Goal: Task Accomplishment & Management: Complete application form

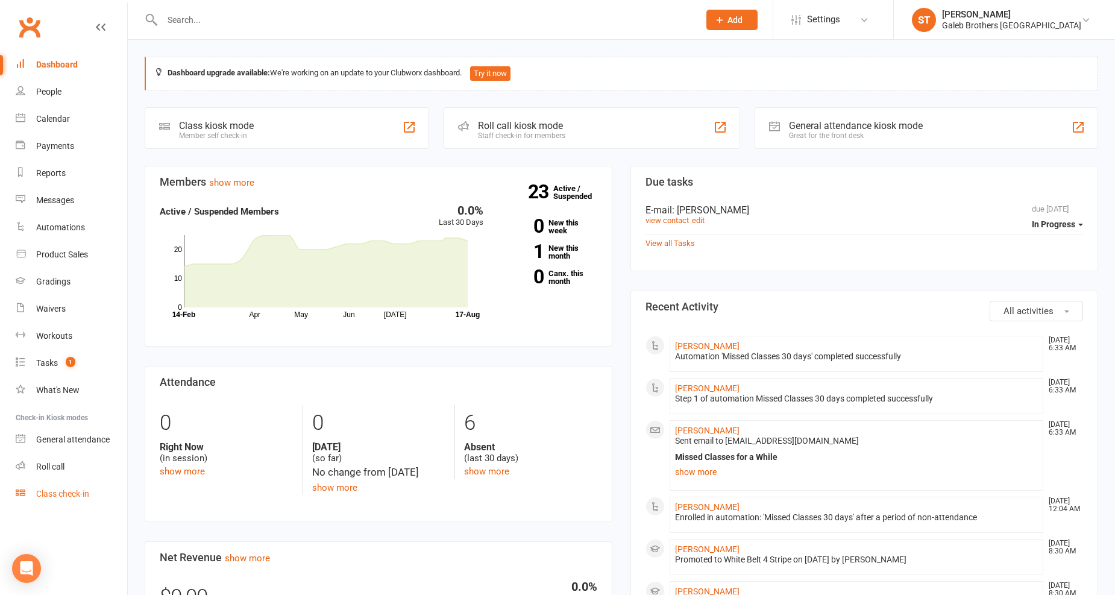
click at [71, 484] on link "Class check-in" at bounding box center [71, 493] width 111 height 27
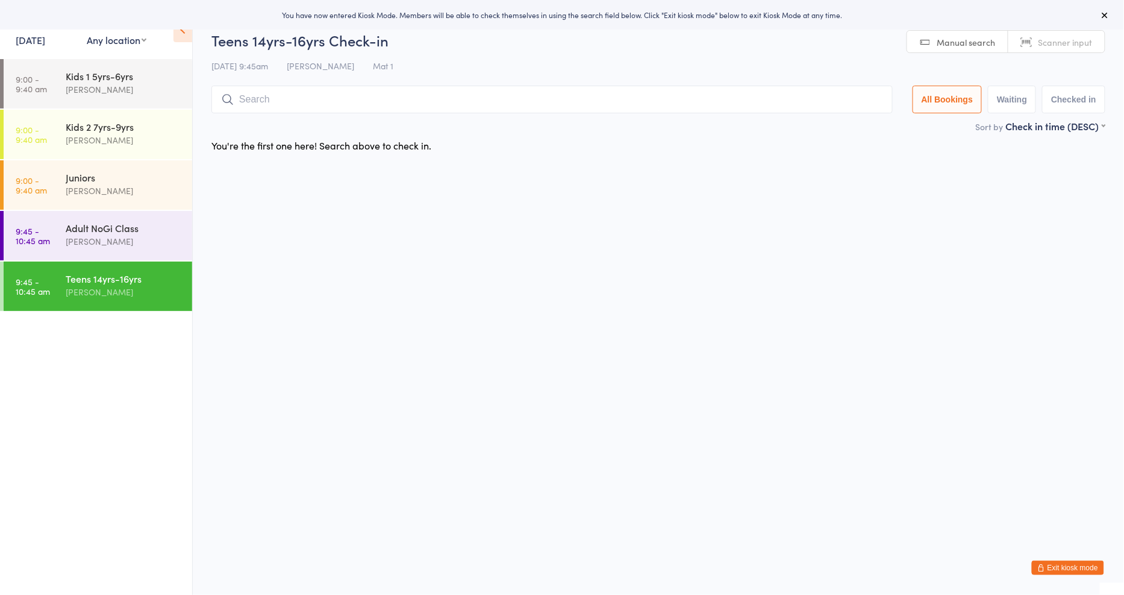
click at [45, 34] on link "16 Aug, 2025" at bounding box center [31, 39] width 30 height 13
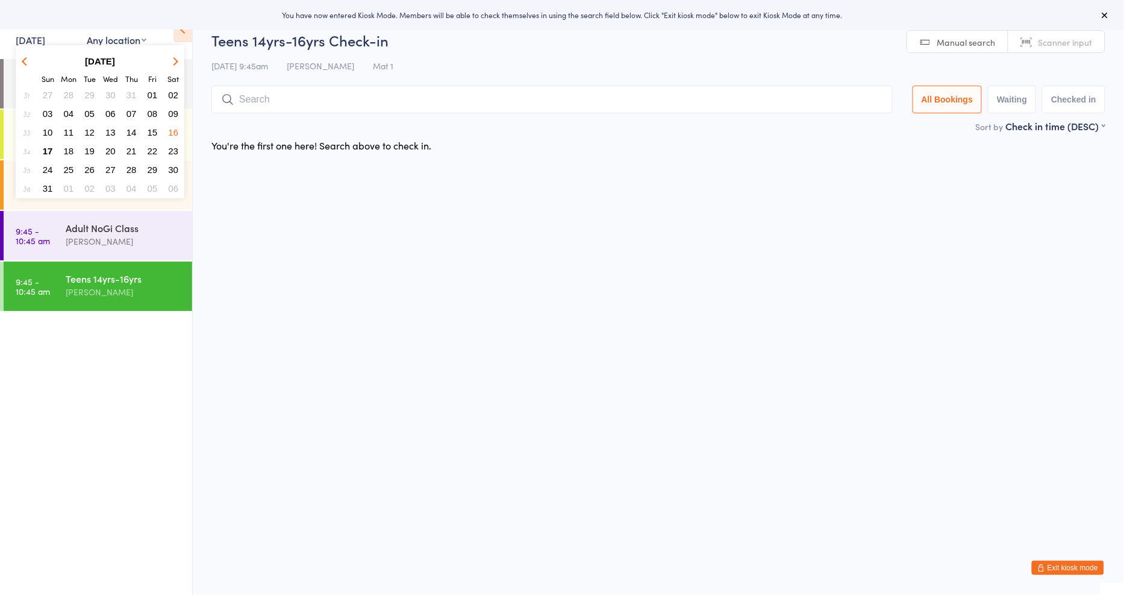
click at [360, 310] on html "You have now entered Kiosk Mode. Members will be able to check themselves in us…" at bounding box center [562, 297] width 1124 height 595
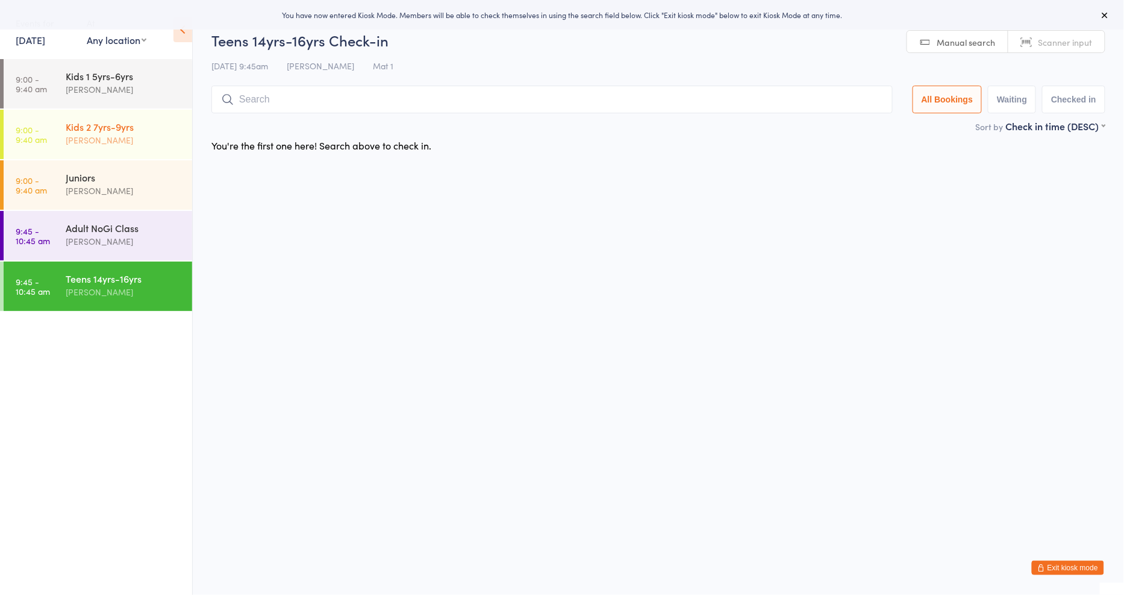
click at [124, 127] on div "Kids 2 7yrs-9yrs" at bounding box center [124, 126] width 116 height 13
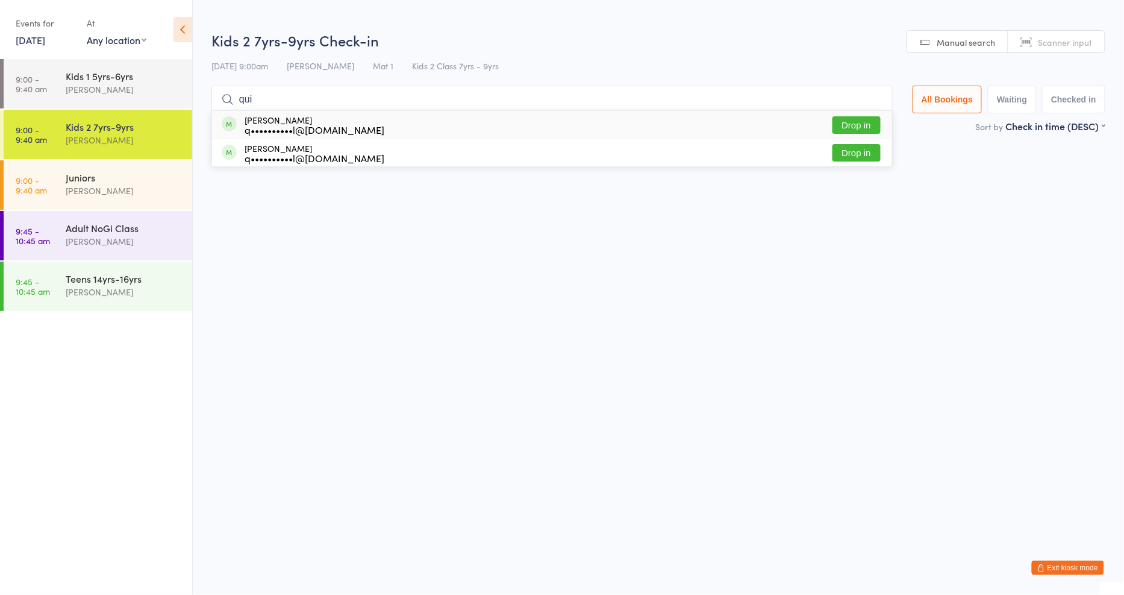
type input "qui"
click at [869, 124] on button "Drop in" at bounding box center [857, 124] width 48 height 17
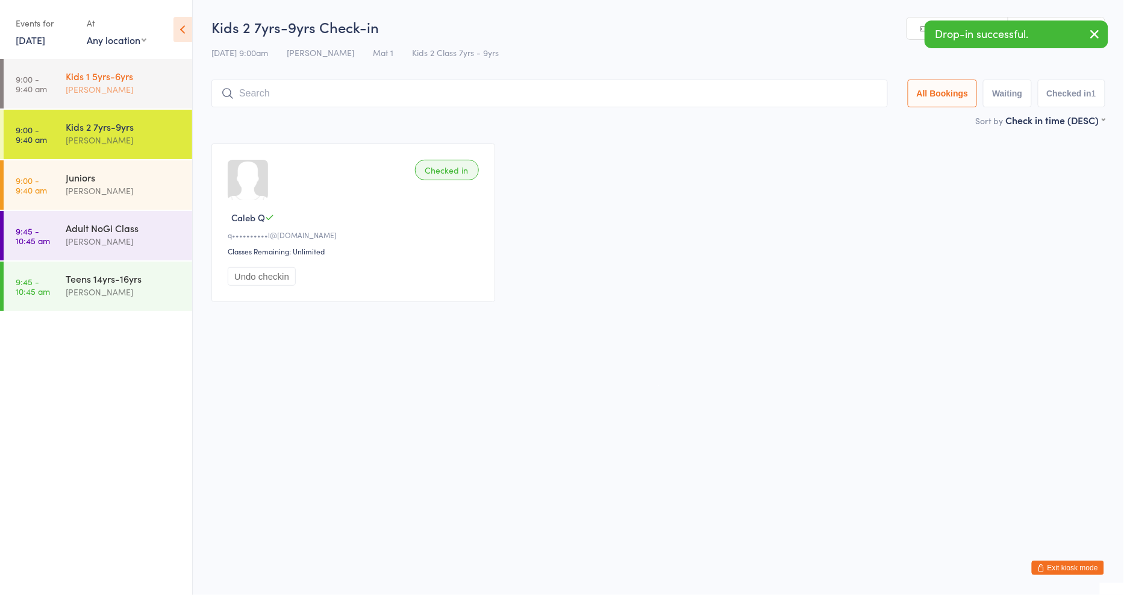
click at [136, 81] on div "Kids 1 5yrs-6yrs" at bounding box center [124, 75] width 116 height 13
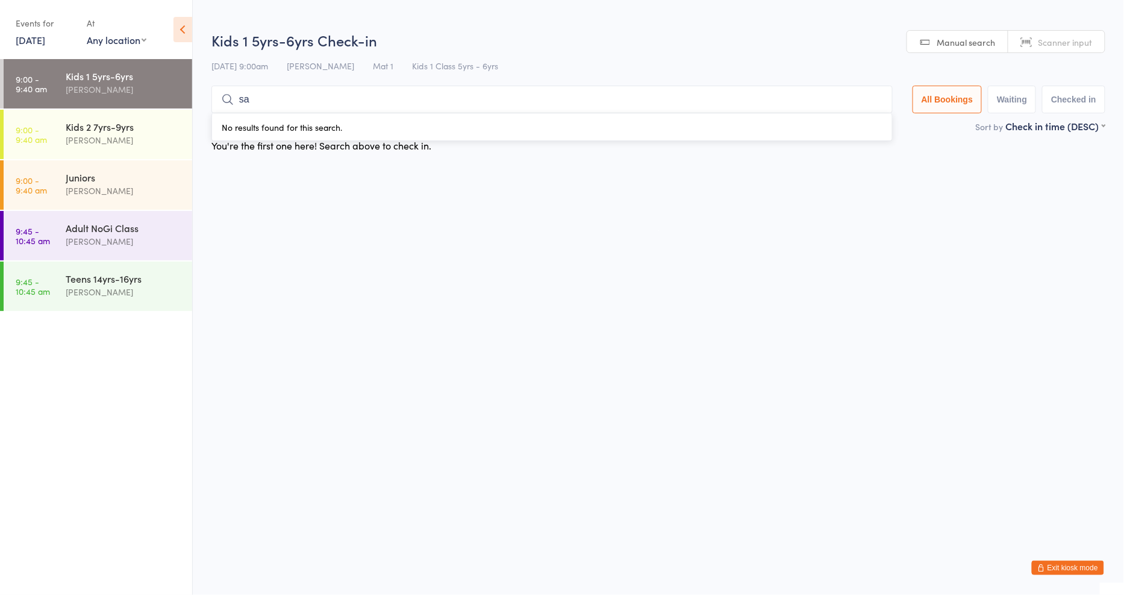
type input "s"
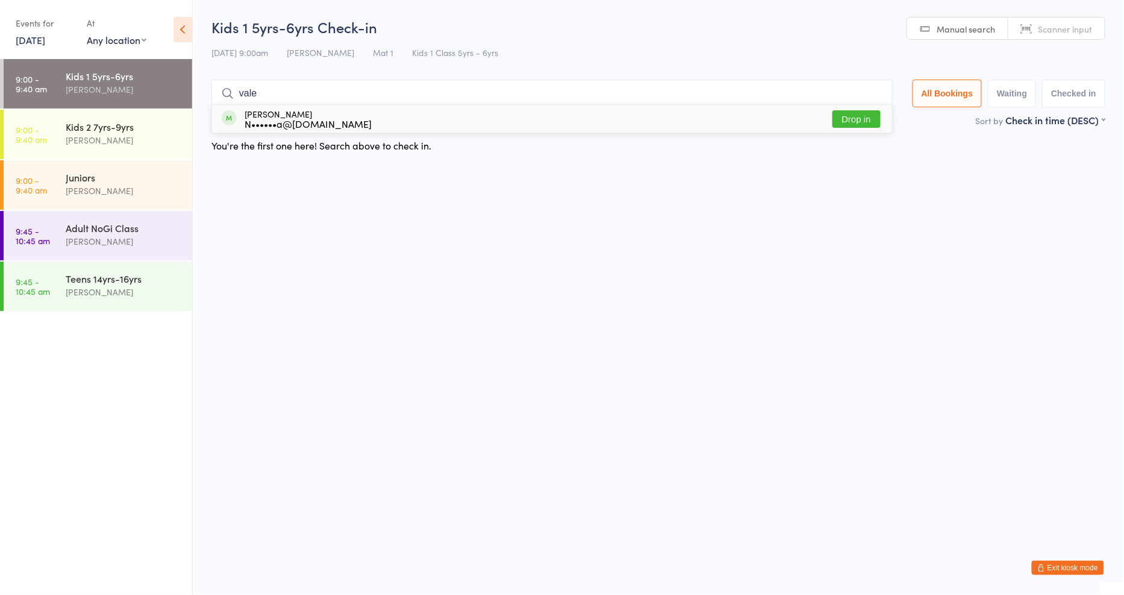
type input "vale"
click at [866, 112] on button "Drop in" at bounding box center [857, 118] width 48 height 17
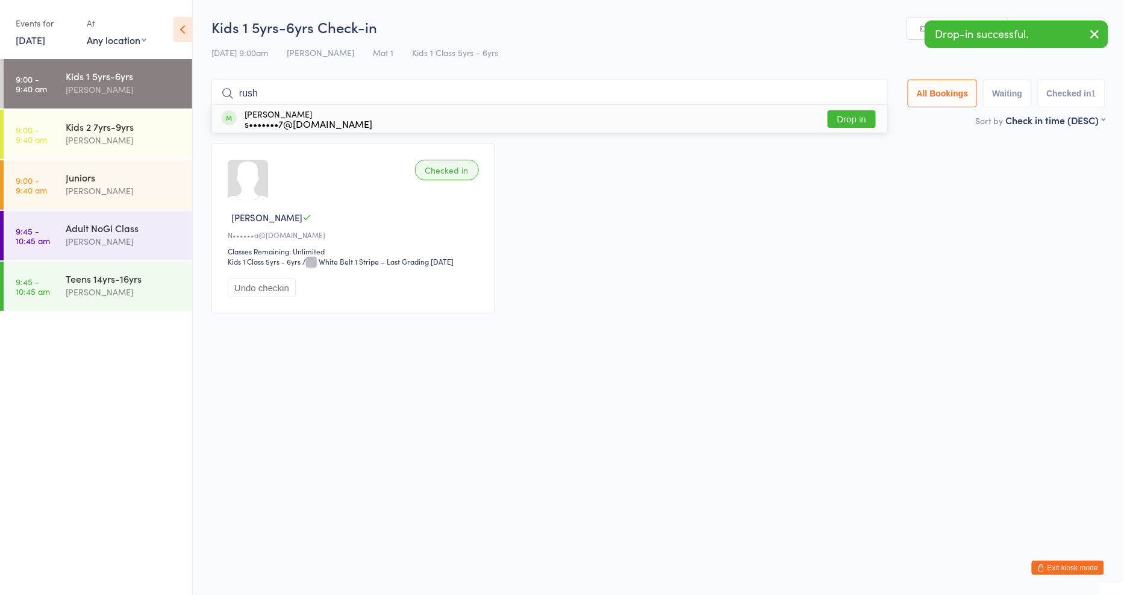
type input "rush"
click at [848, 122] on button "Drop in" at bounding box center [852, 118] width 48 height 17
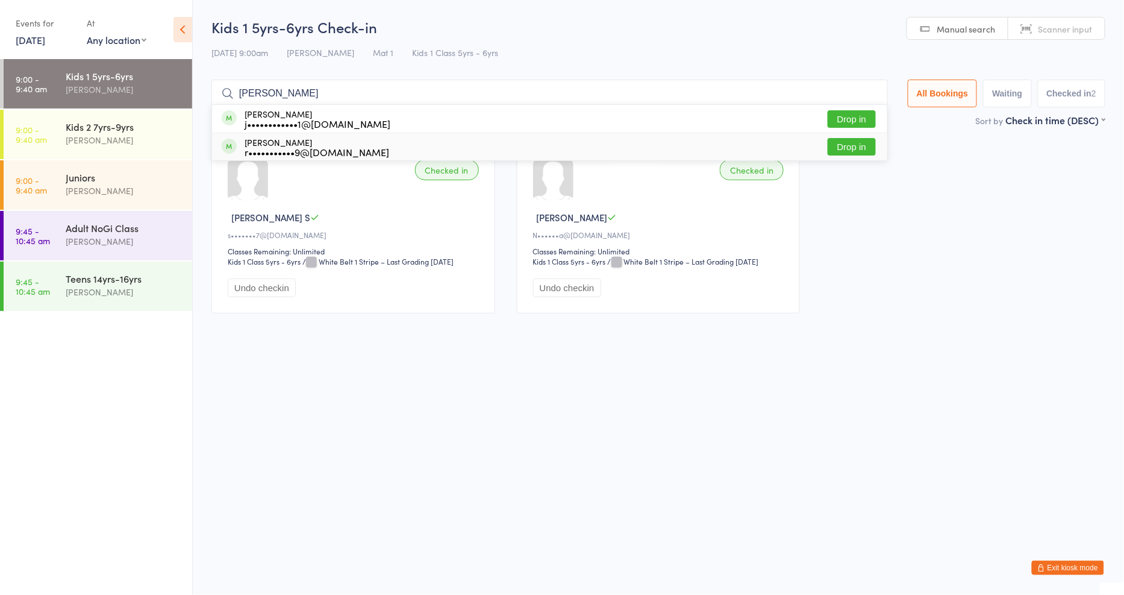
type input "jason"
click at [840, 146] on button "Drop in" at bounding box center [852, 146] width 48 height 17
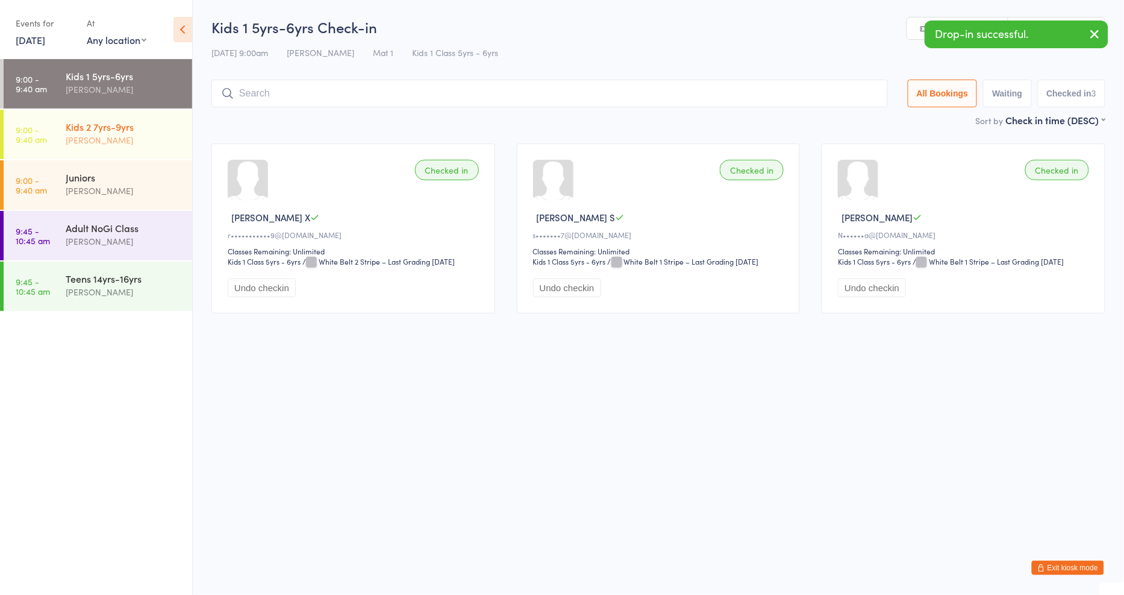
click at [130, 143] on div "[PERSON_NAME]" at bounding box center [124, 140] width 116 height 14
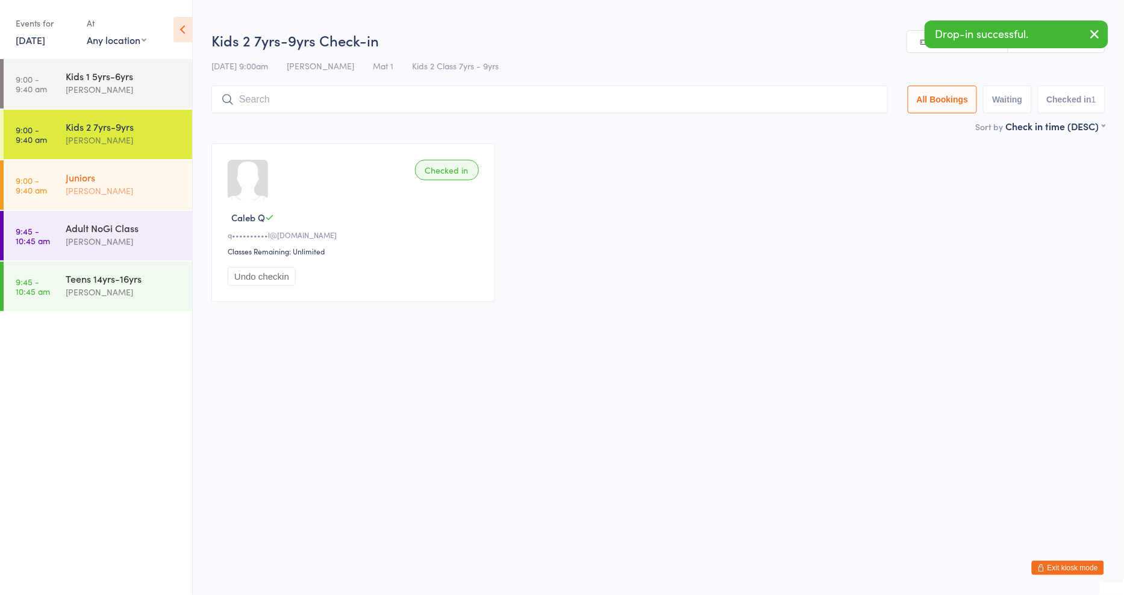
click at [116, 185] on div "[PERSON_NAME]" at bounding box center [124, 191] width 116 height 14
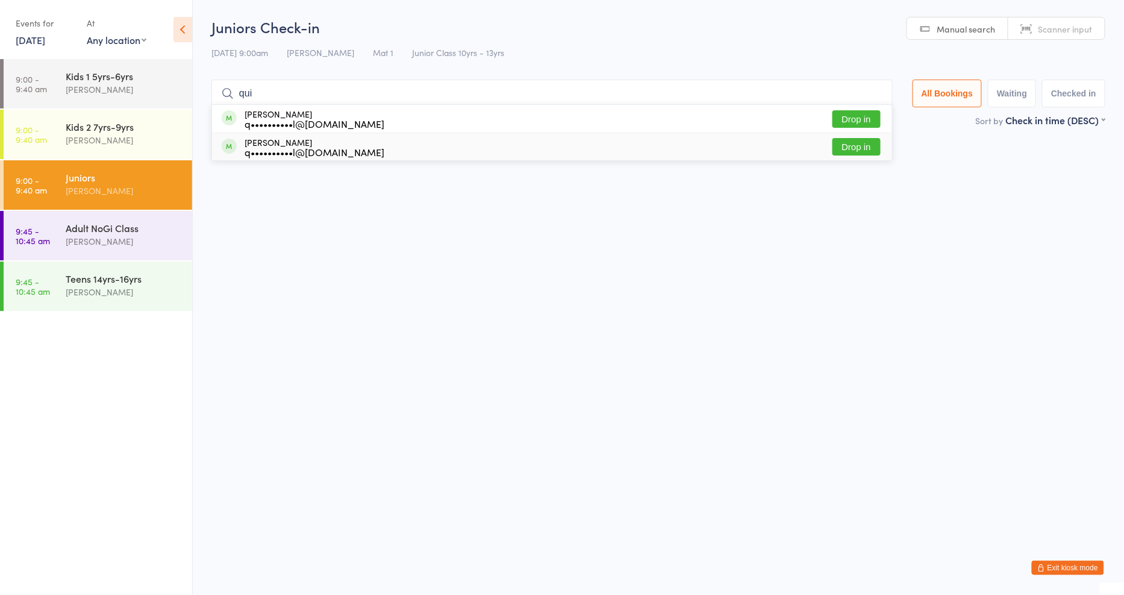
type input "qui"
click at [845, 146] on button "Drop in" at bounding box center [857, 146] width 48 height 17
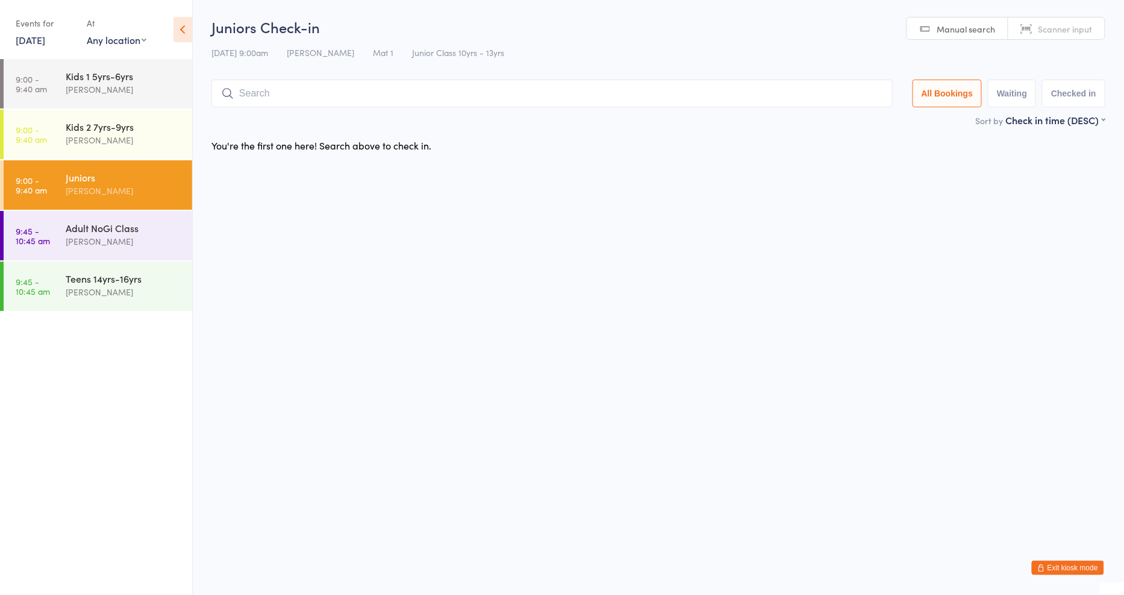
click at [845, 146] on div "You're the first one here! Search above to check in." at bounding box center [659, 145] width 916 height 25
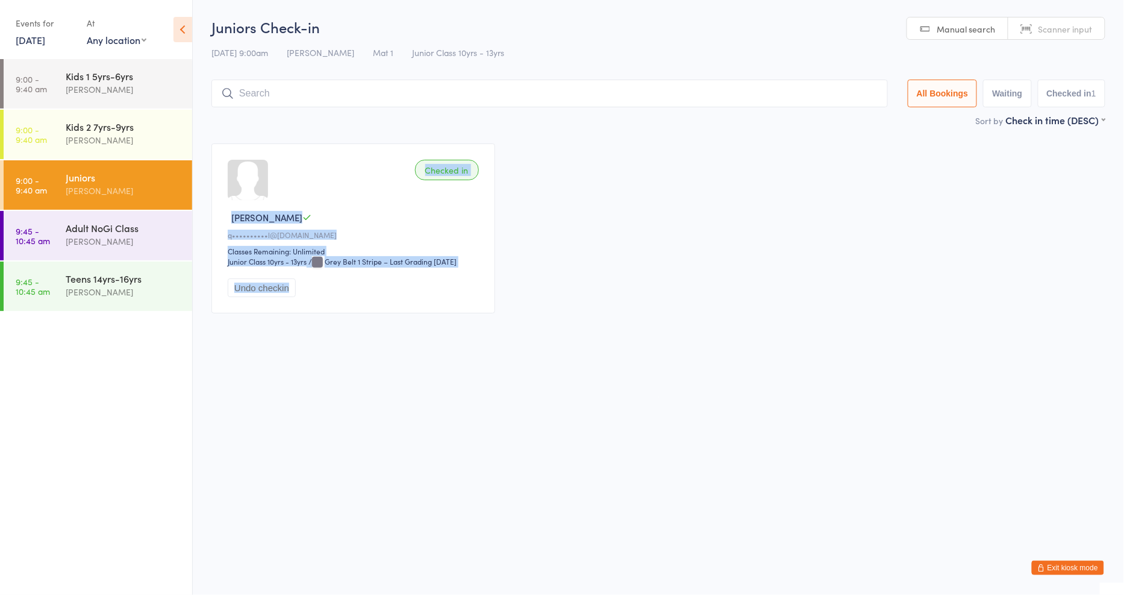
click at [1082, 567] on button "Exit kiosk mode" at bounding box center [1068, 567] width 72 height 14
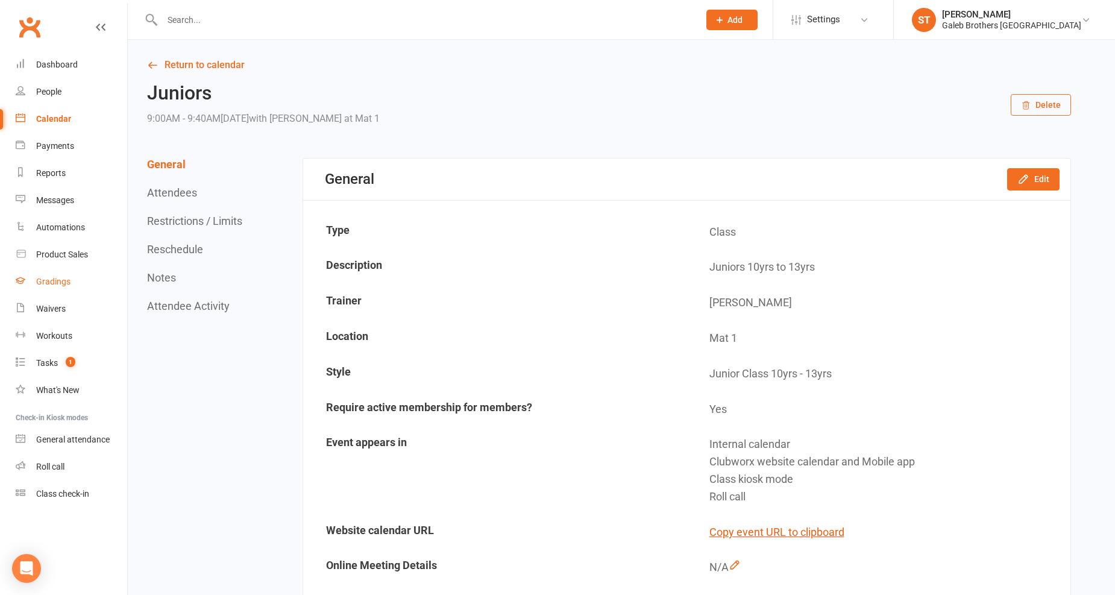
click at [59, 281] on div "Gradings" at bounding box center [53, 282] width 34 height 10
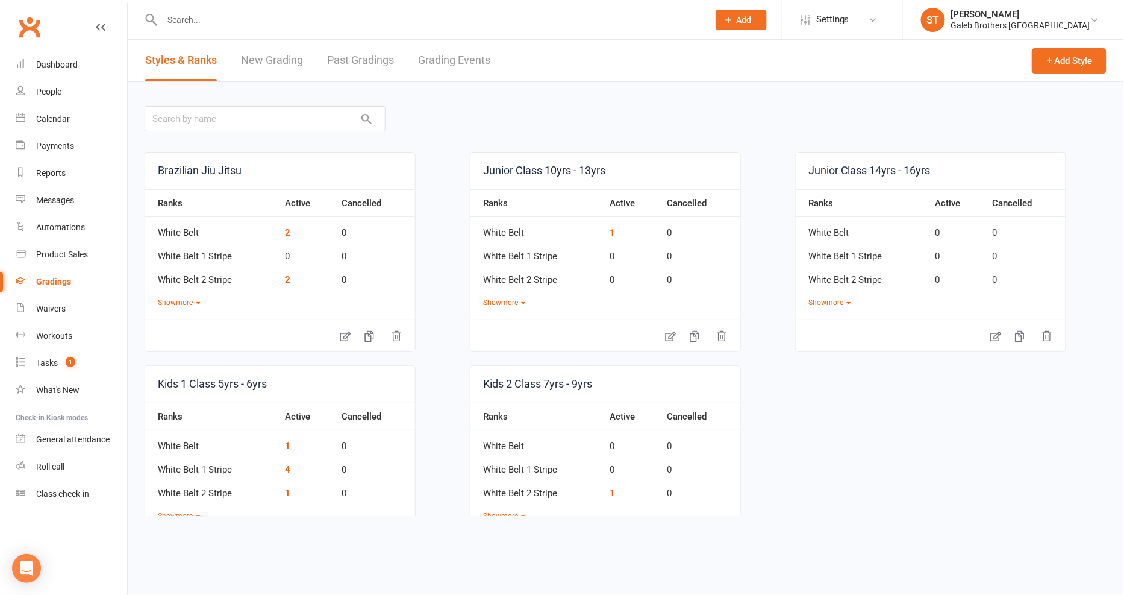
click at [279, 63] on link "New Grading" at bounding box center [272, 61] width 62 height 42
click at [279, 63] on html "Prospect Member Non-attending contact Class / event Appointment Grading event T…" at bounding box center [562, 266] width 1124 height 533
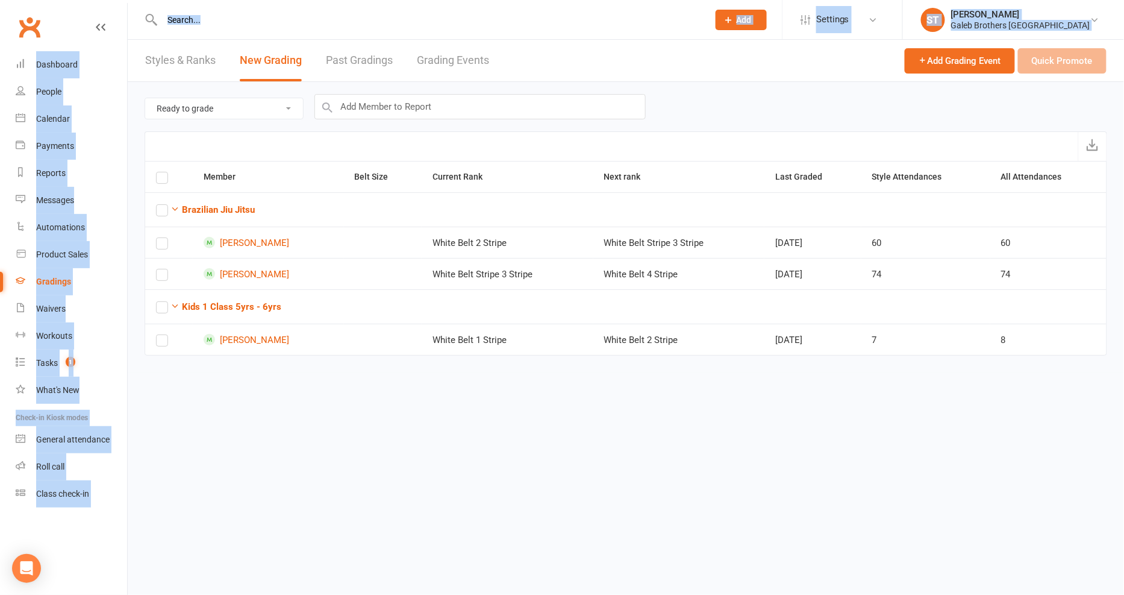
click at [203, 111] on select "Ready to grade All members enrolled in a style Active members enrolled in a sty…" at bounding box center [224, 108] width 158 height 20
select select "all_members_in_style"
click at [145, 98] on select "Ready to grade All members enrolled in a style Active members enrolled in a sty…" at bounding box center [224, 108] width 158 height 20
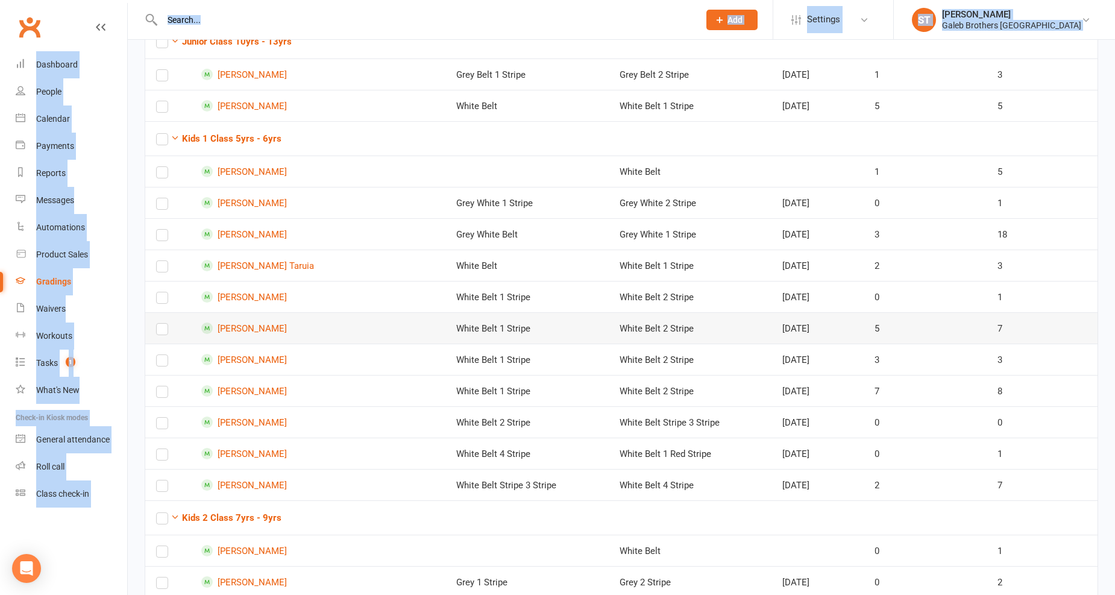
scroll to position [468, 0]
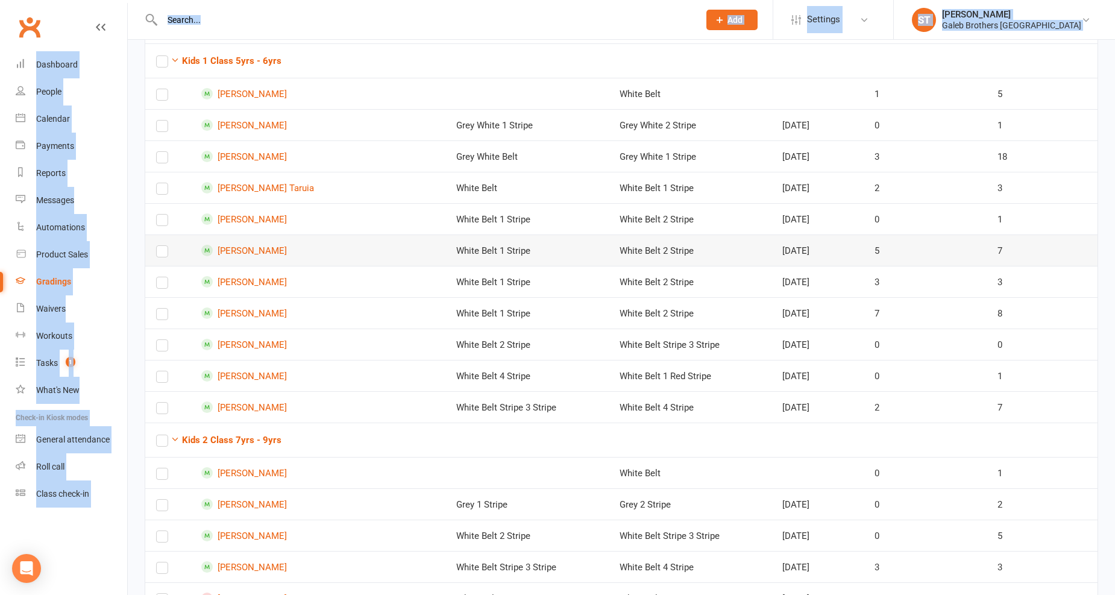
click at [161, 254] on label at bounding box center [162, 254] width 12 height 0
click at [161, 246] on input "checkbox" at bounding box center [162, 246] width 12 height 0
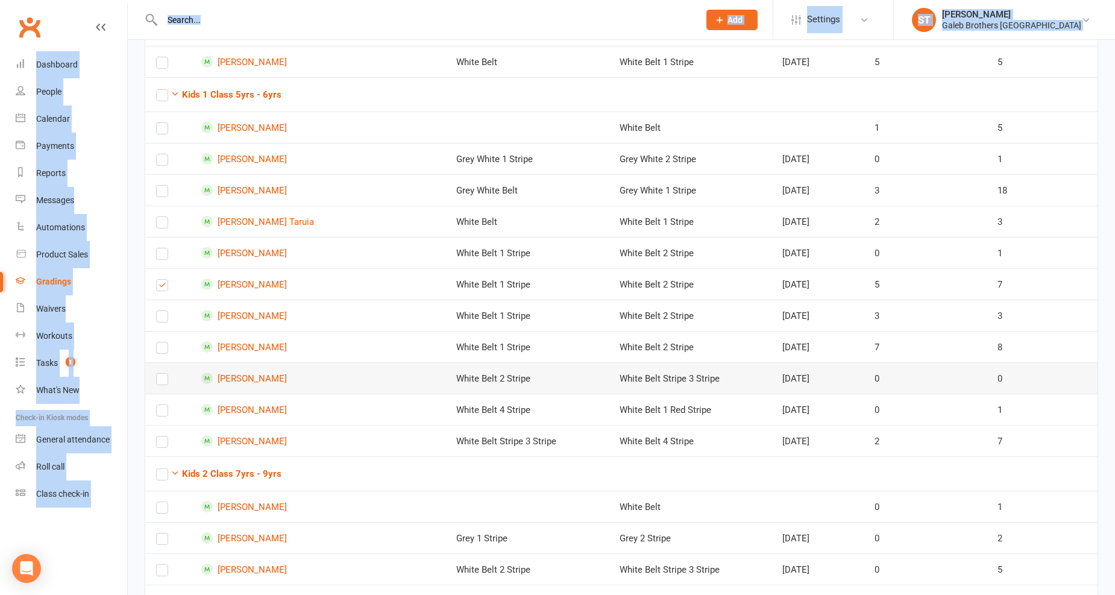
scroll to position [523, 0]
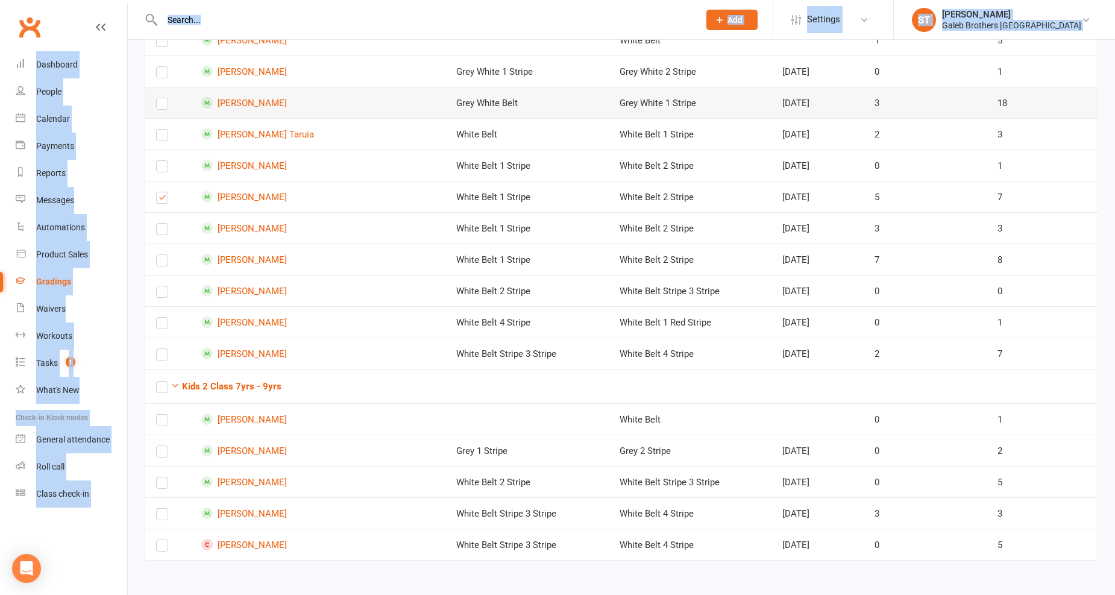
click at [164, 106] on label at bounding box center [162, 106] width 12 height 0
click at [164, 98] on input "checkbox" at bounding box center [162, 98] width 12 height 0
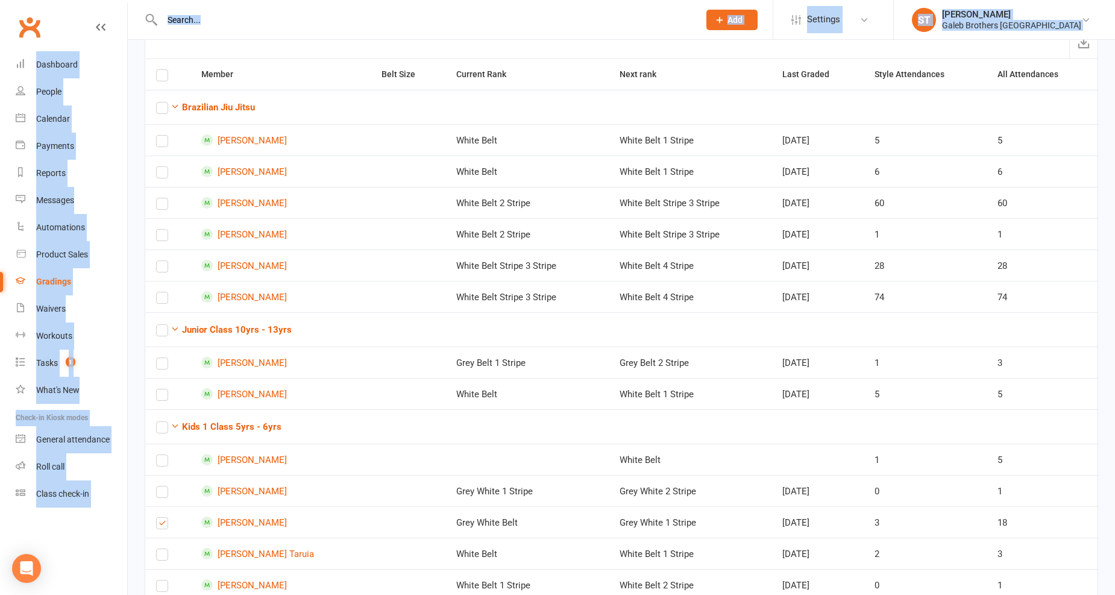
scroll to position [0, 0]
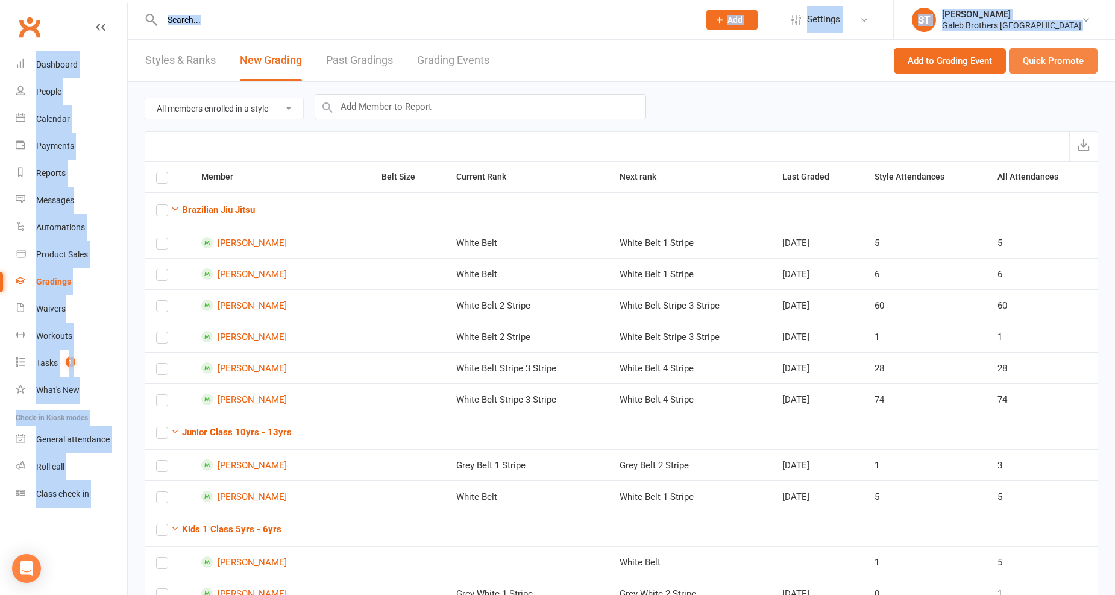
click at [1059, 69] on button "Quick Promote" at bounding box center [1053, 60] width 89 height 25
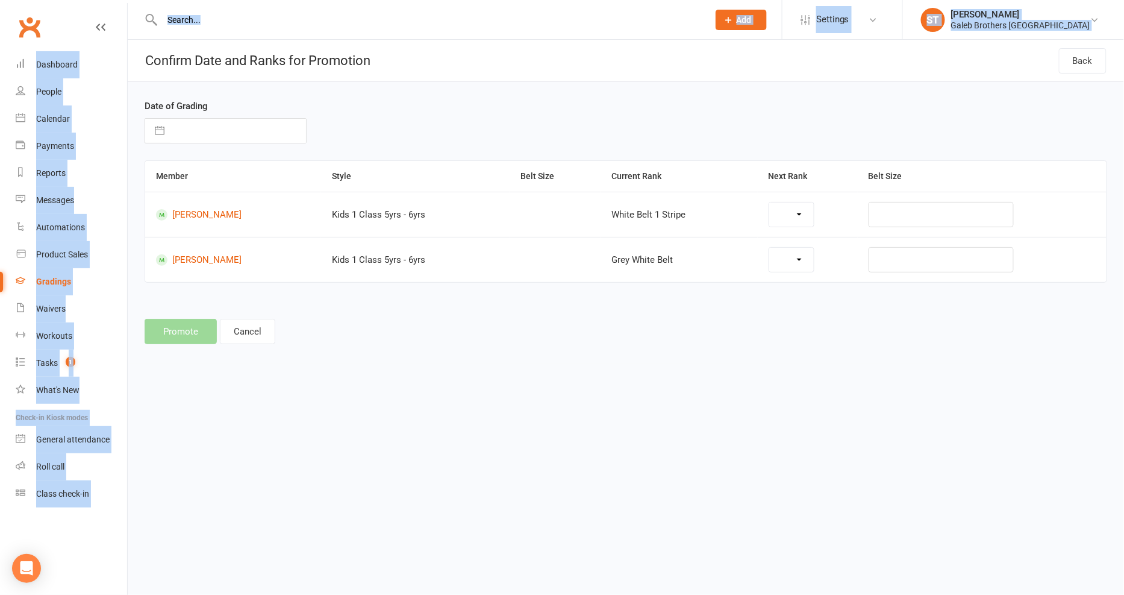
select select "38908"
select select "38912"
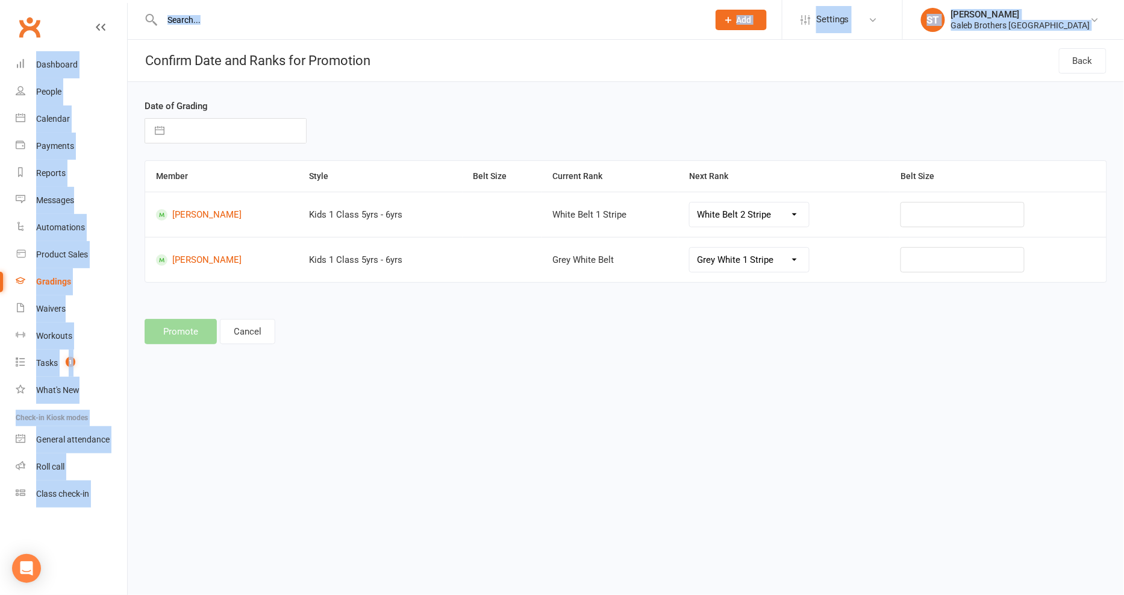
select select "6"
select select "2025"
select select "7"
select select "2025"
select select "8"
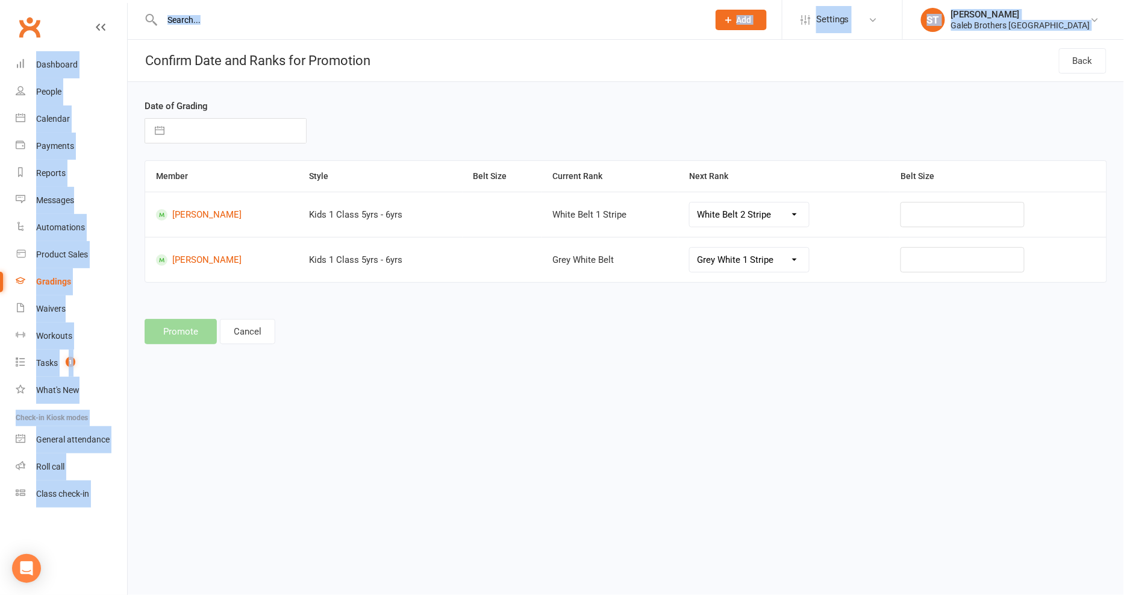
select select "2025"
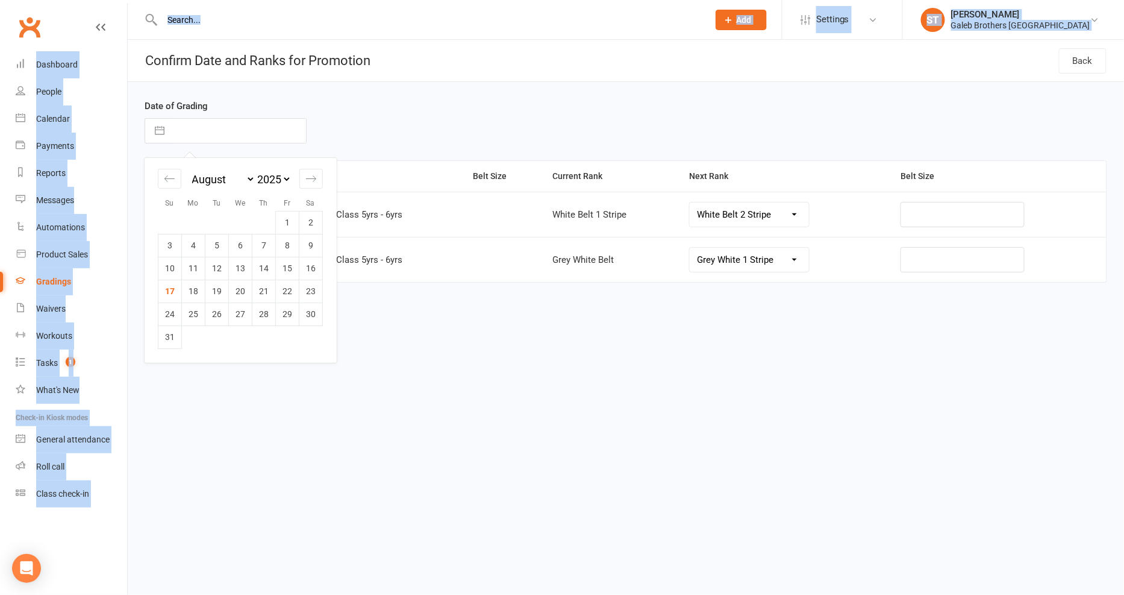
click at [237, 133] on input "text" at bounding box center [238, 131] width 136 height 24
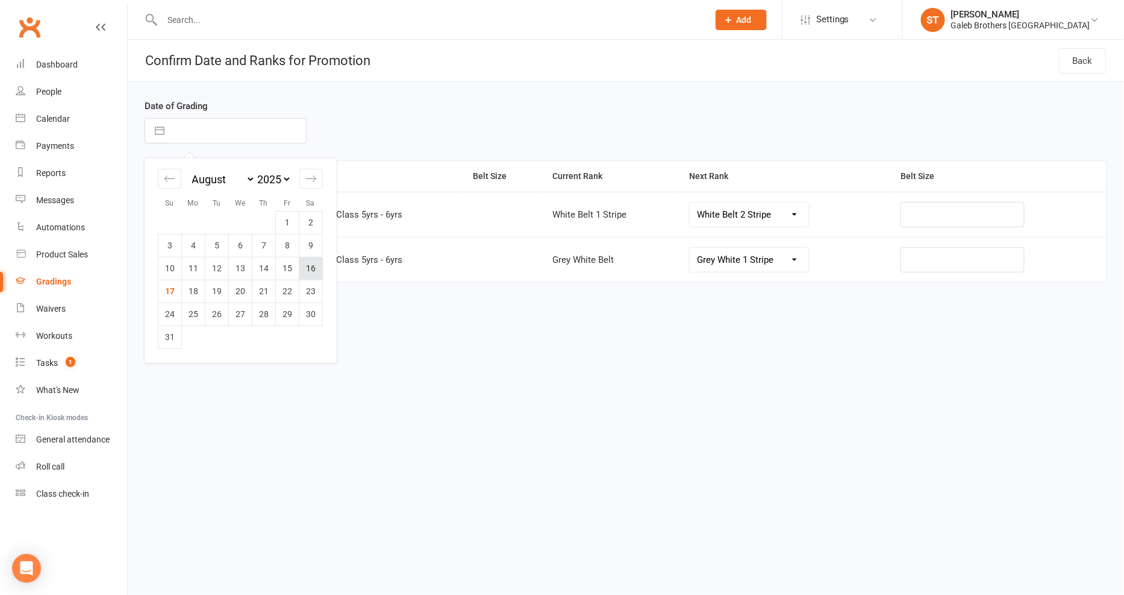
click at [314, 266] on td "16" at bounding box center [310, 268] width 23 height 23
type input "16 Aug 2025"
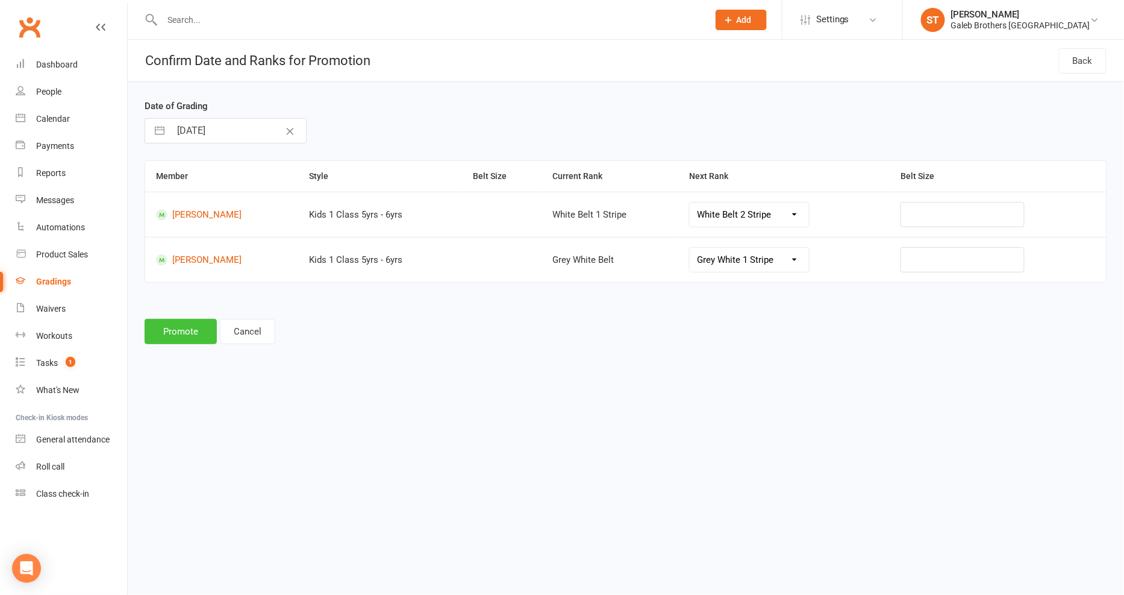
click at [184, 328] on button "Promote" at bounding box center [181, 331] width 72 height 25
